Goal: Information Seeking & Learning: Find specific fact

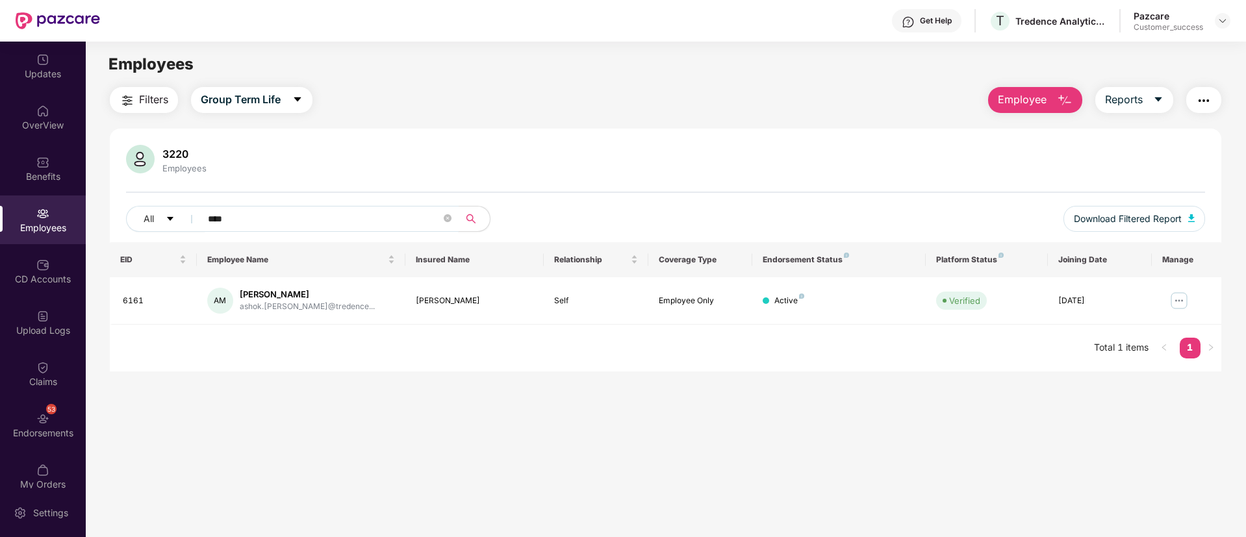
click at [302, 224] on input "****" at bounding box center [324, 218] width 233 height 19
paste input "text"
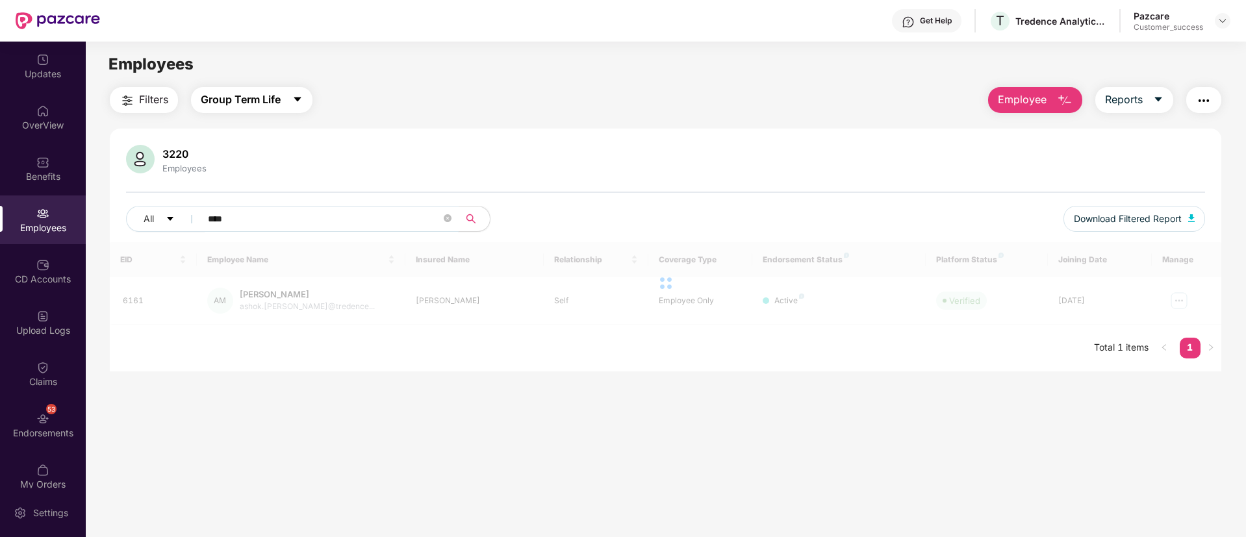
type input "****"
click at [303, 96] on icon "caret-down" at bounding box center [297, 99] width 10 height 10
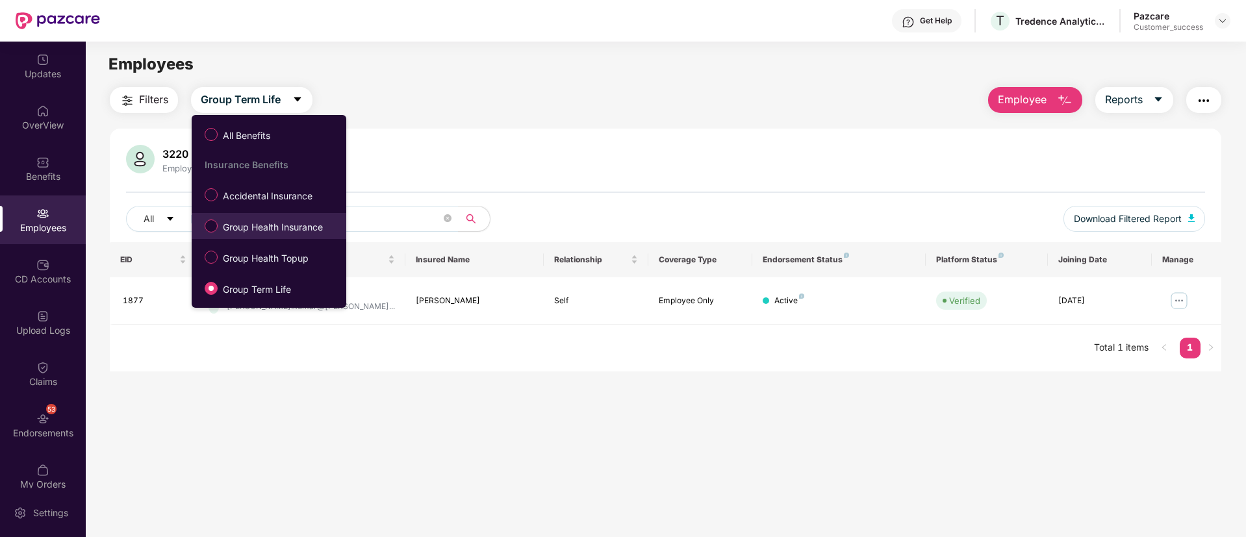
click at [270, 228] on span "Group Health Insurance" at bounding box center [273, 227] width 110 height 14
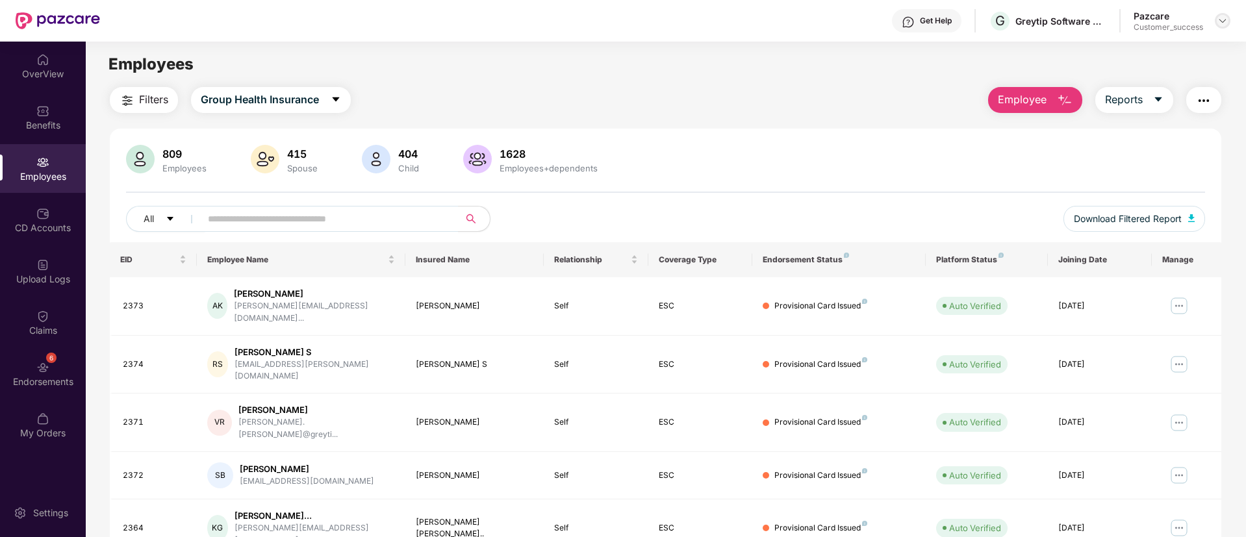
click at [1218, 20] on img at bounding box center [1223, 21] width 10 height 10
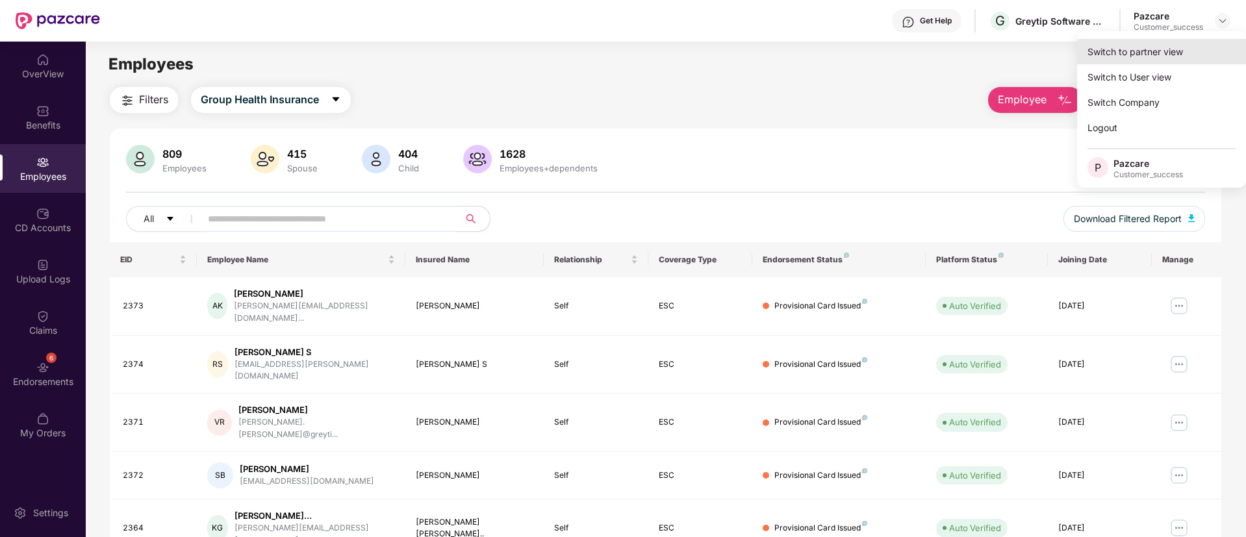
click at [1172, 53] on div "Switch to partner view" at bounding box center [1161, 51] width 169 height 25
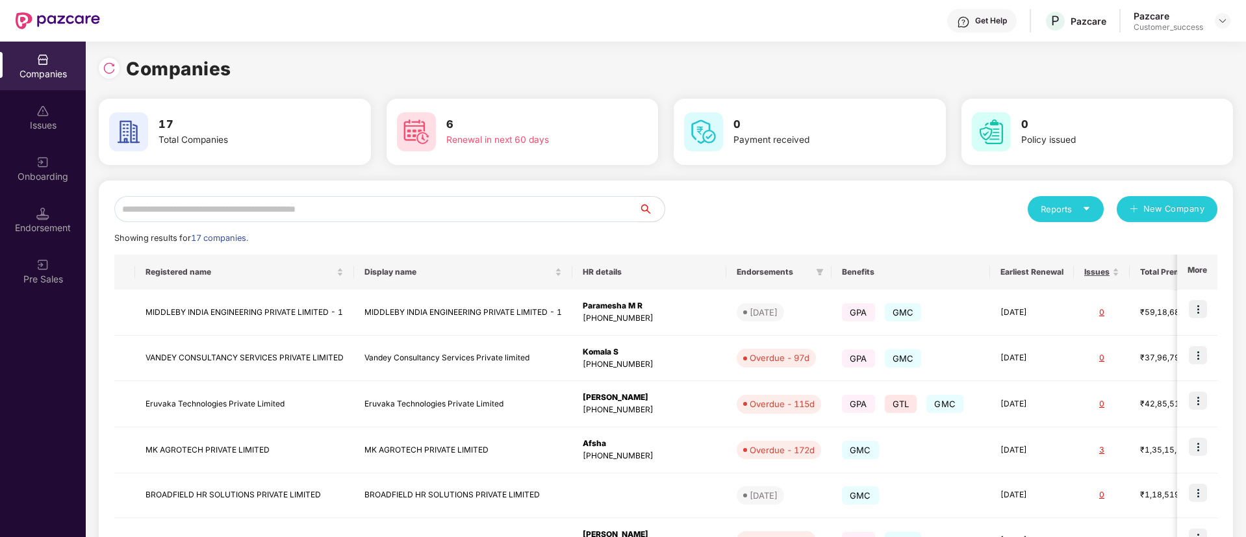
click at [439, 214] on input "text" at bounding box center [376, 209] width 524 height 26
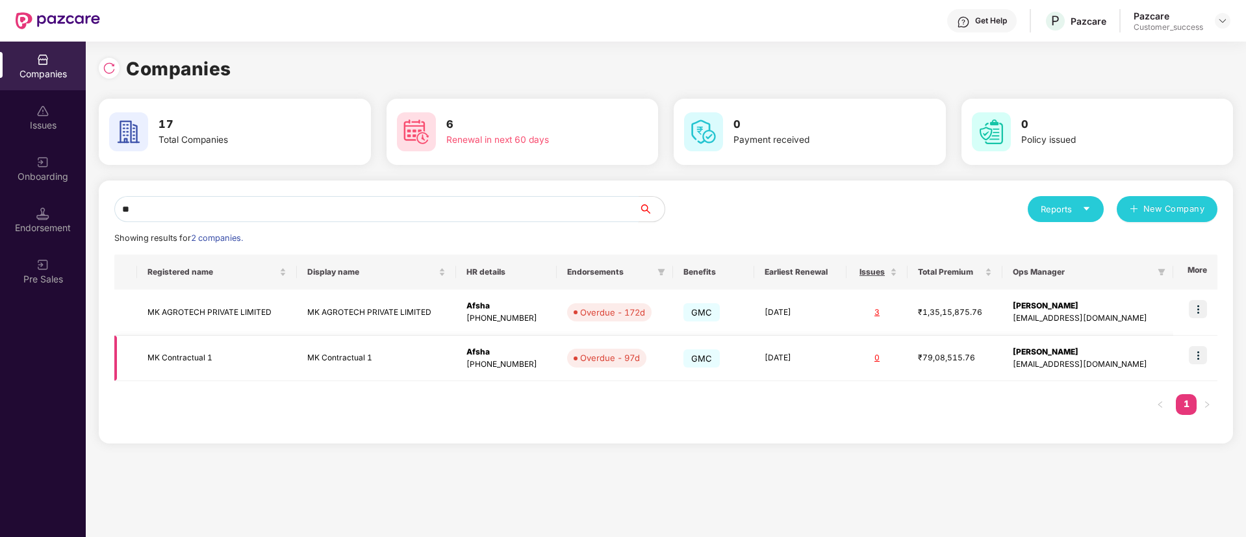
type input "**"
click at [1204, 353] on img at bounding box center [1198, 355] width 18 height 18
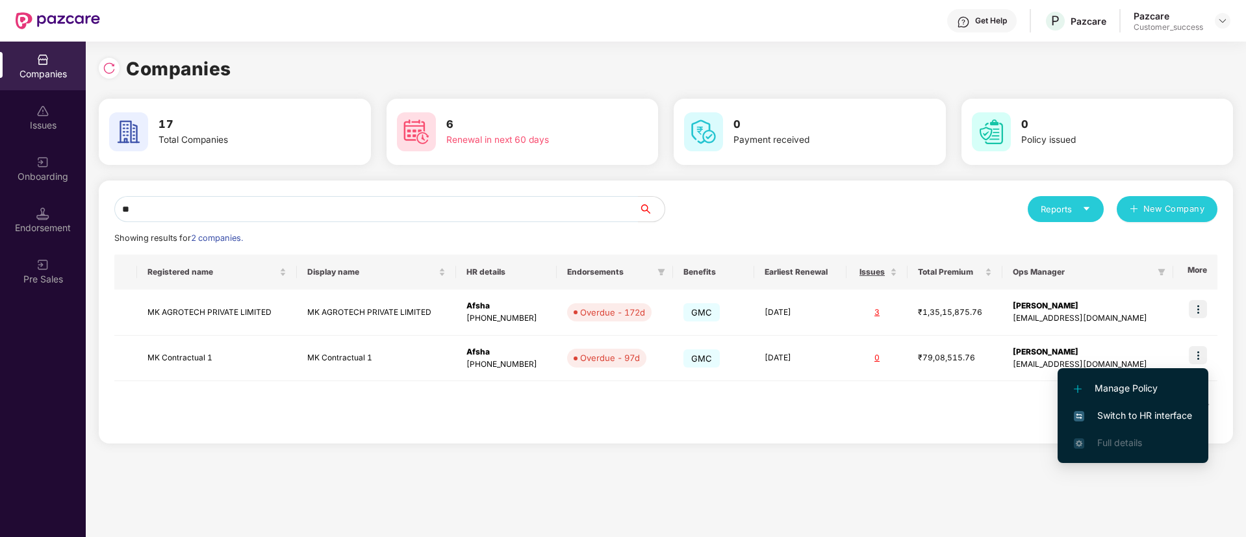
click at [1124, 411] on span "Switch to HR interface" at bounding box center [1133, 416] width 118 height 14
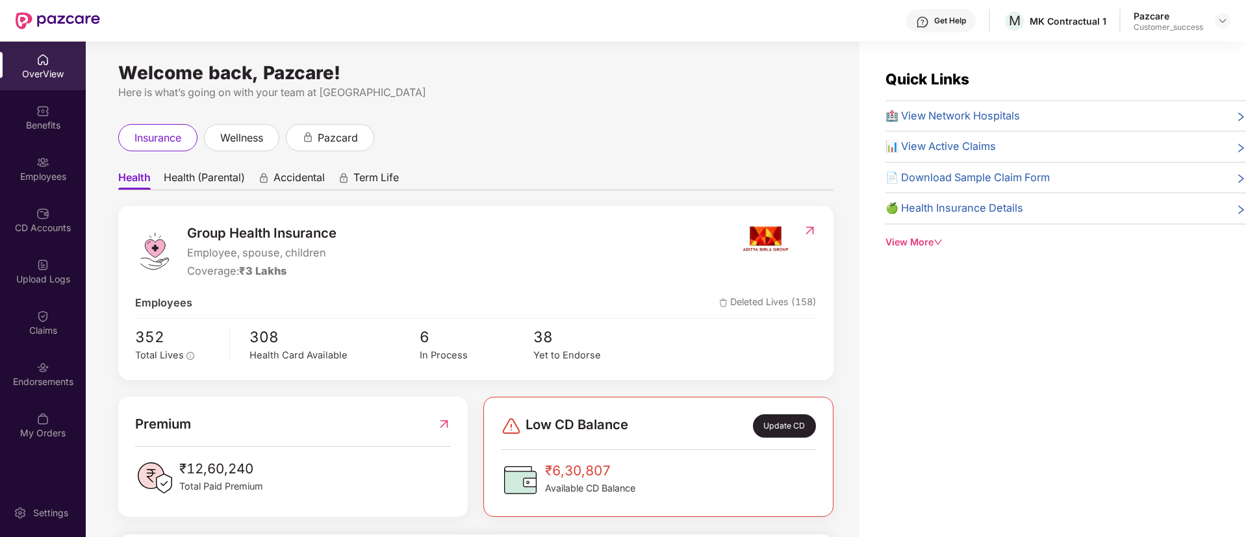
click at [38, 181] on div "Employees" at bounding box center [43, 176] width 86 height 13
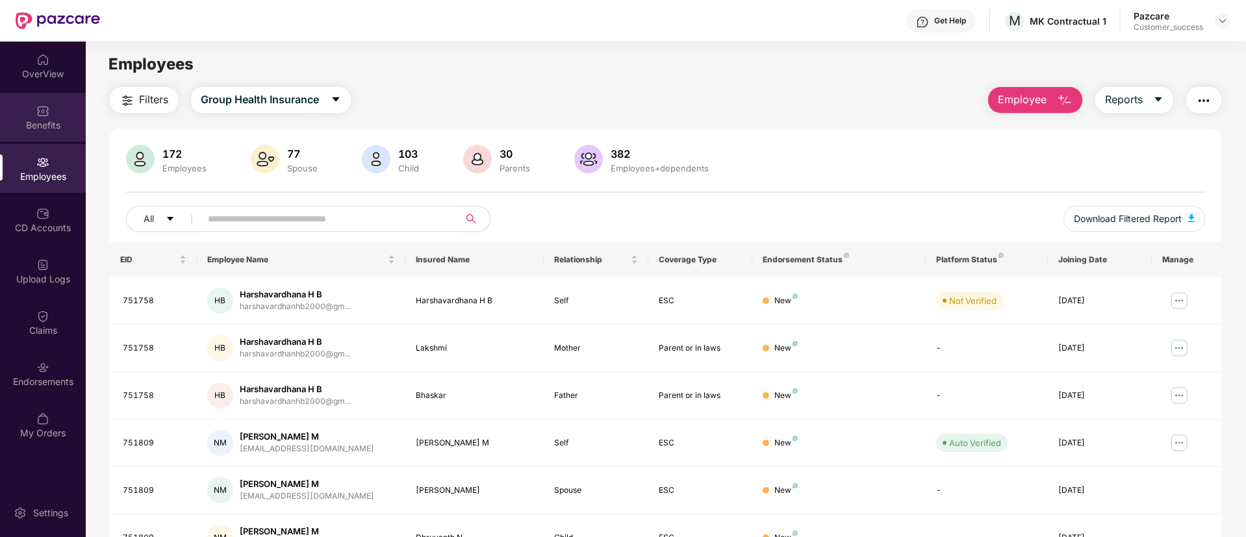
click at [40, 132] on div "Benefits" at bounding box center [43, 117] width 86 height 49
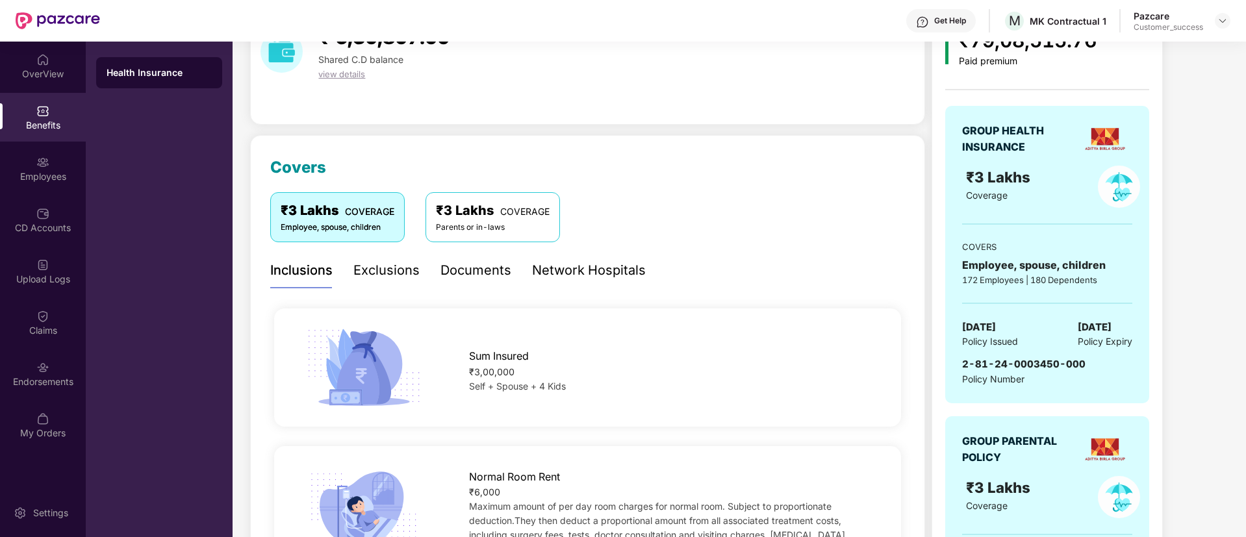
scroll to position [76, 0]
click at [1086, 366] on div "2-81-24-0003450-000 Policy Number" at bounding box center [1047, 371] width 170 height 30
drag, startPoint x: 1086, startPoint y: 366, endPoint x: 964, endPoint y: 367, distance: 122.8
click at [964, 367] on div "2-81-24-0003450-000 Policy Number" at bounding box center [1047, 371] width 170 height 30
copy span "2-81-24-0003450-000"
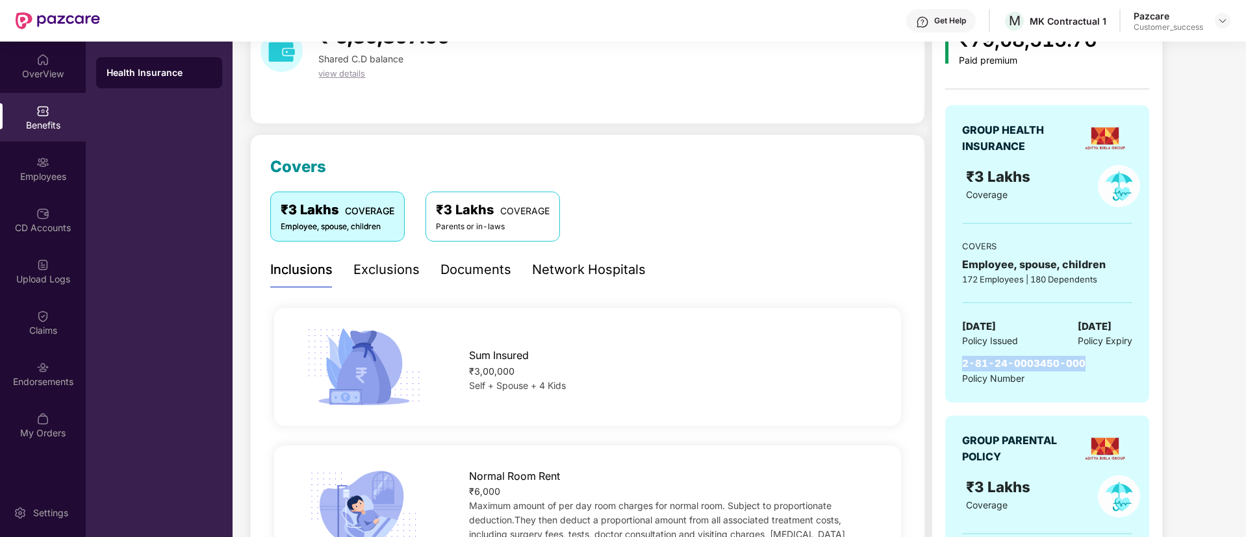
scroll to position [0, 0]
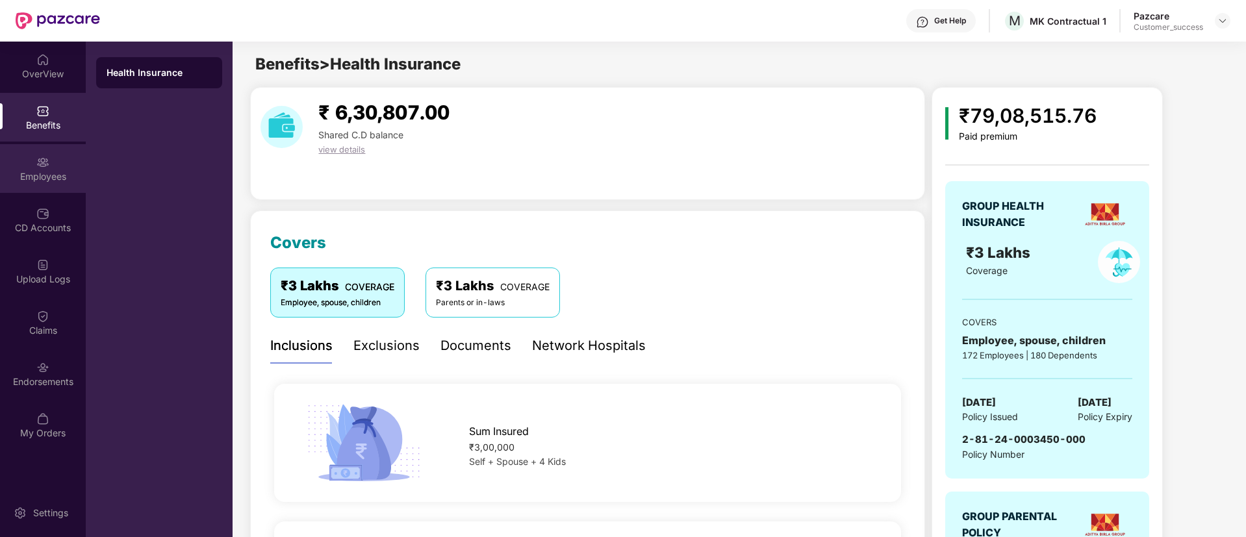
click at [53, 164] on div "Employees" at bounding box center [43, 168] width 86 height 49
